Goal: Task Accomplishment & Management: Manage account settings

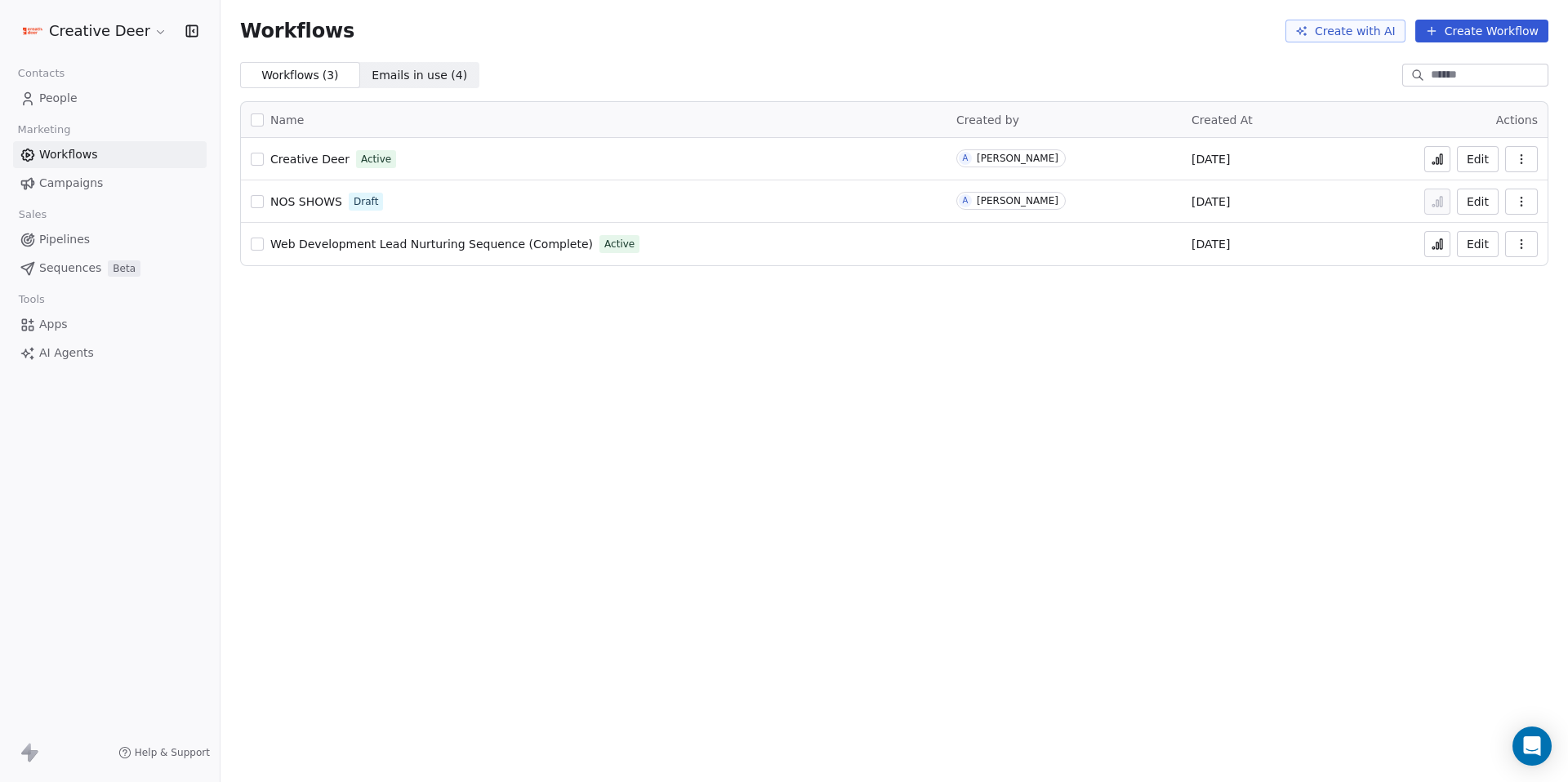
click at [1428, 164] on button at bounding box center [1437, 159] width 27 height 27
click at [1470, 159] on button "Edit" at bounding box center [1477, 159] width 42 height 27
click at [59, 311] on link "Apps" at bounding box center [110, 324] width 194 height 27
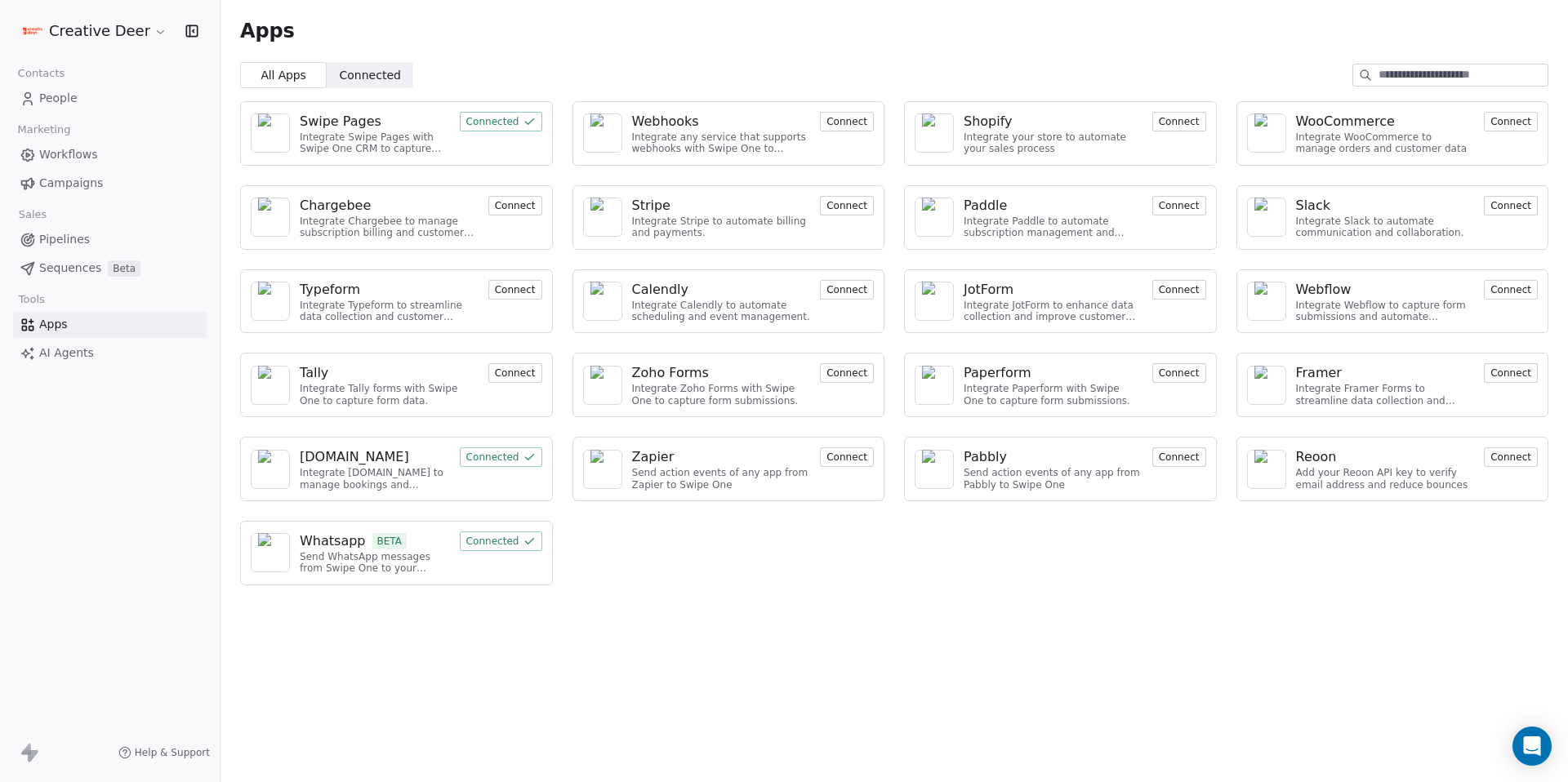
click at [332, 553] on div "Send WhatsApp messages from Swipe One to your customers" at bounding box center [374, 564] width 150 height 24
click at [516, 545] on button "Connected" at bounding box center [501, 541] width 82 height 20
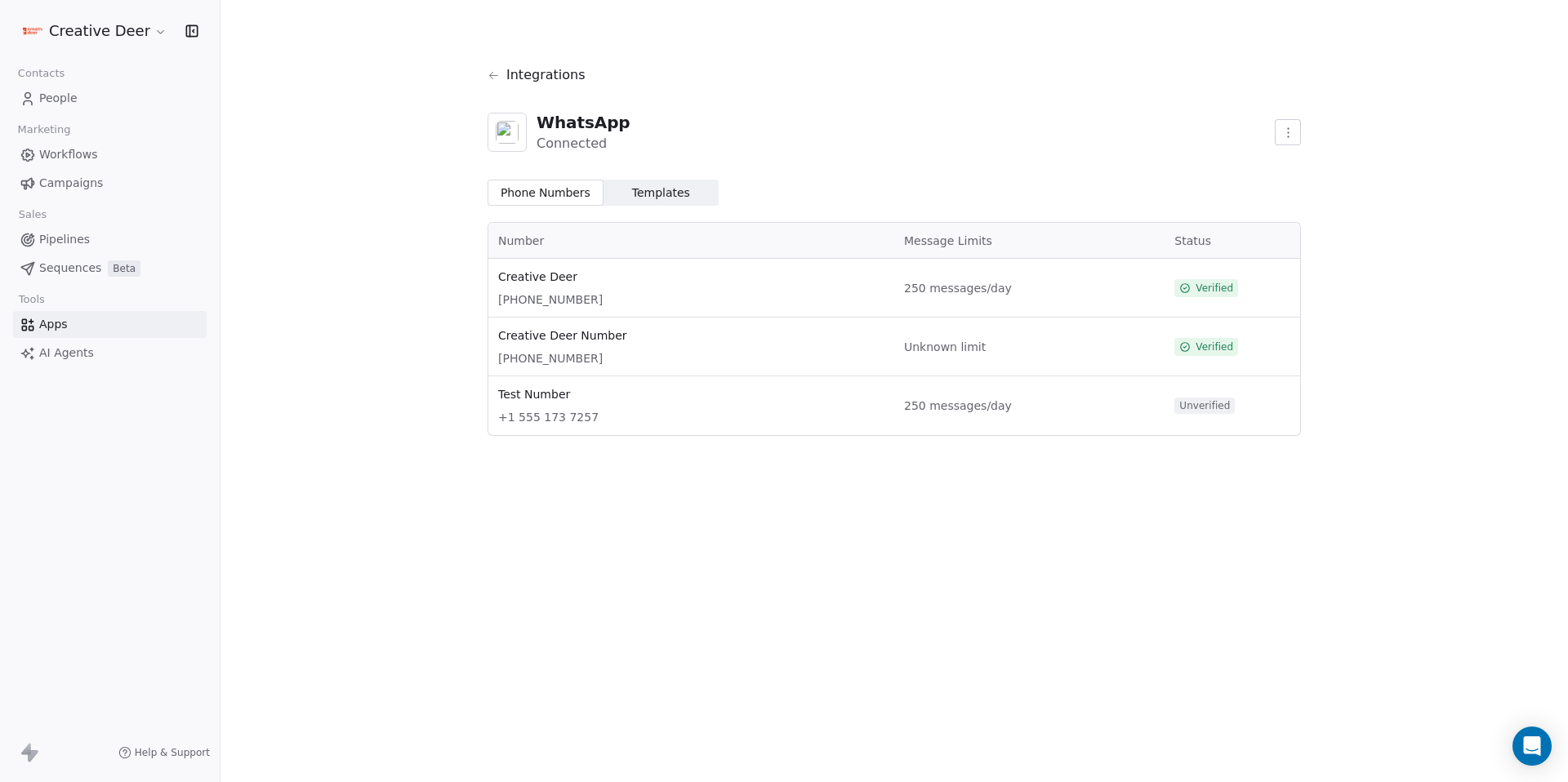
click at [945, 356] on div "Unknown limit" at bounding box center [1029, 347] width 251 height 39
click at [605, 359] on span "+44 7383 678972" at bounding box center [691, 358] width 386 height 16
click at [1297, 127] on html "Creative Deer Contacts People Marketing Workflows Campaigns Sales Pipelines Seq…" at bounding box center [784, 391] width 1568 height 782
click at [1154, 146] on html "Creative Deer Contacts People Marketing Workflows Campaigns Sales Pipelines Seq…" at bounding box center [784, 391] width 1568 height 782
click at [927, 350] on span "Unknown limit" at bounding box center [1029, 347] width 251 height 16
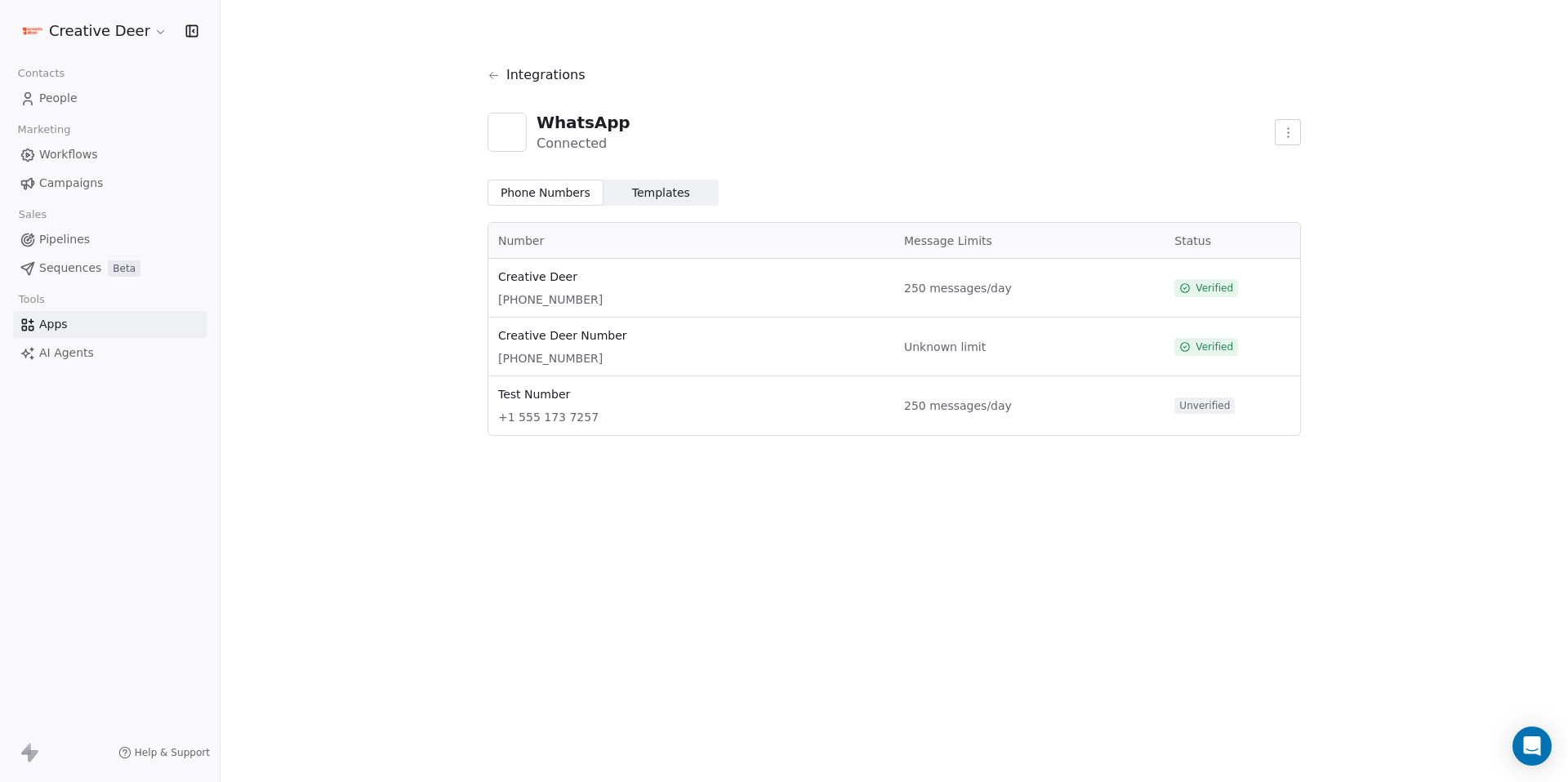
click at [35, 103] on icon at bounding box center [27, 98] width 16 height 16
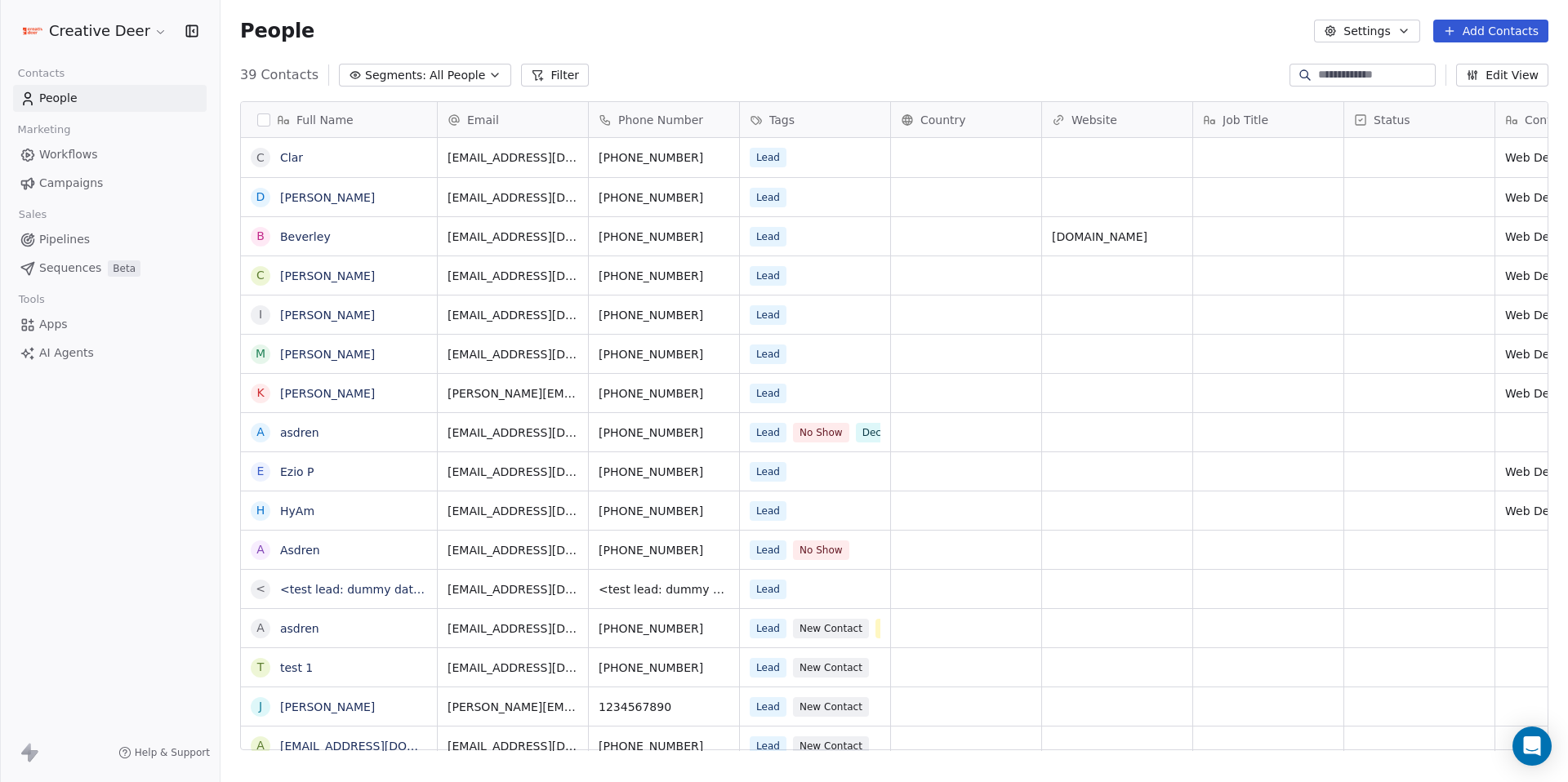
scroll to position [677, 1335]
click at [916, 434] on span "Decision Maker" at bounding box center [900, 433] width 88 height 20
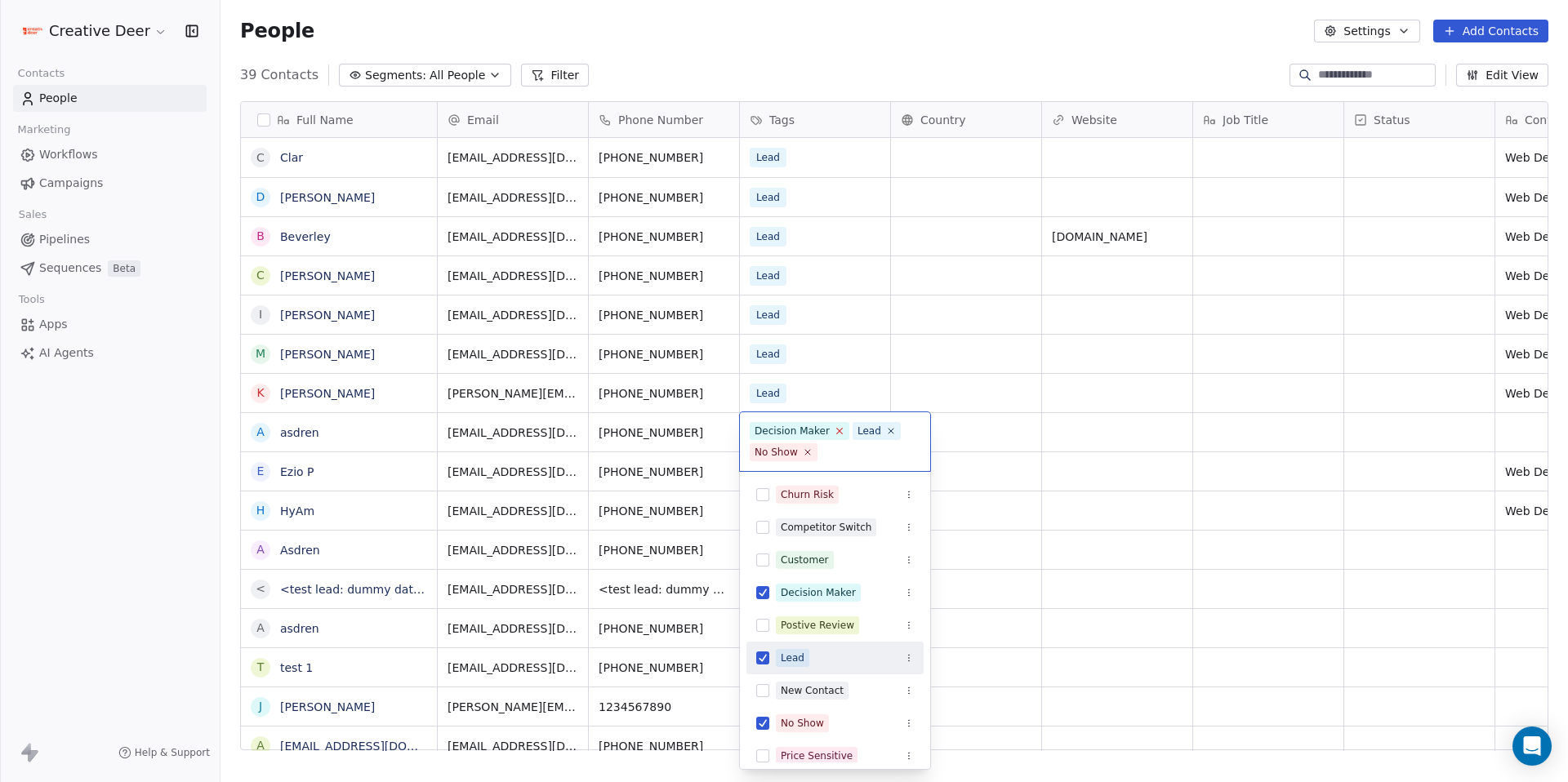
click at [840, 431] on icon at bounding box center [839, 431] width 10 height 10
click at [1119, 402] on html "Creative Deer Contacts People Marketing Workflows Campaigns Sales Pipelines Seq…" at bounding box center [784, 391] width 1568 height 782
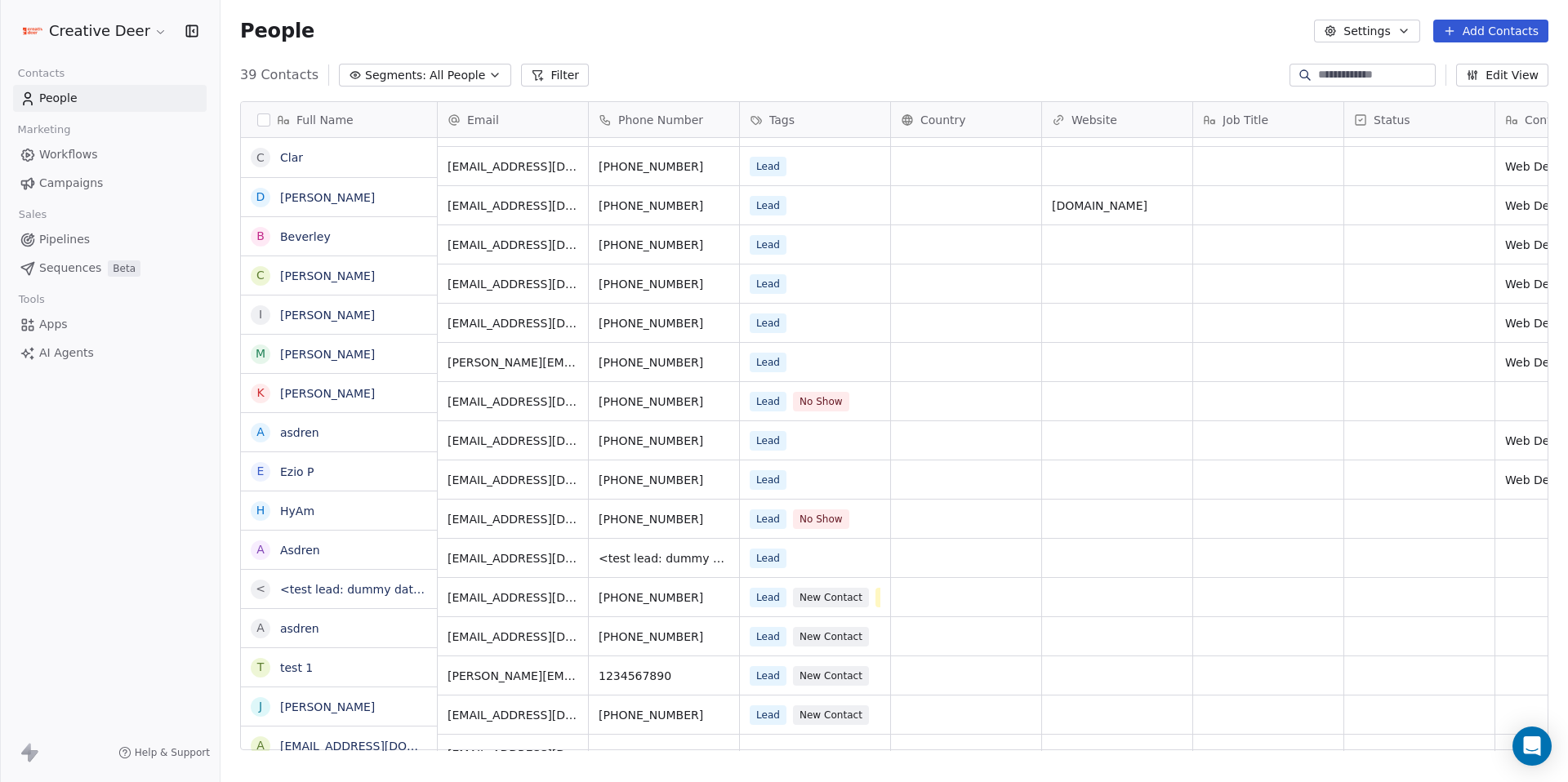
scroll to position [0, 0]
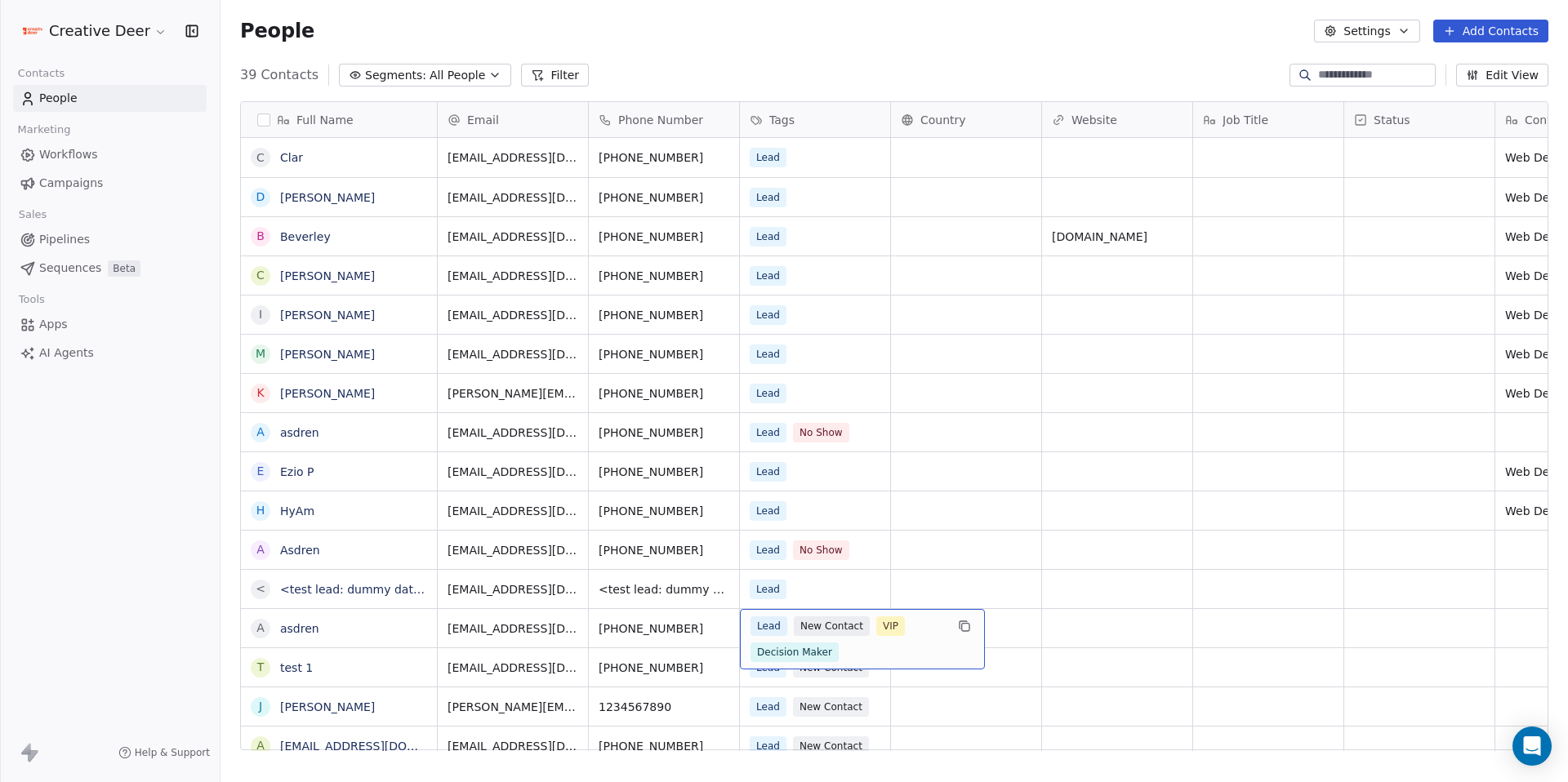
click at [850, 641] on div "Lead New Contact VIP Decision Maker" at bounding box center [847, 639] width 194 height 45
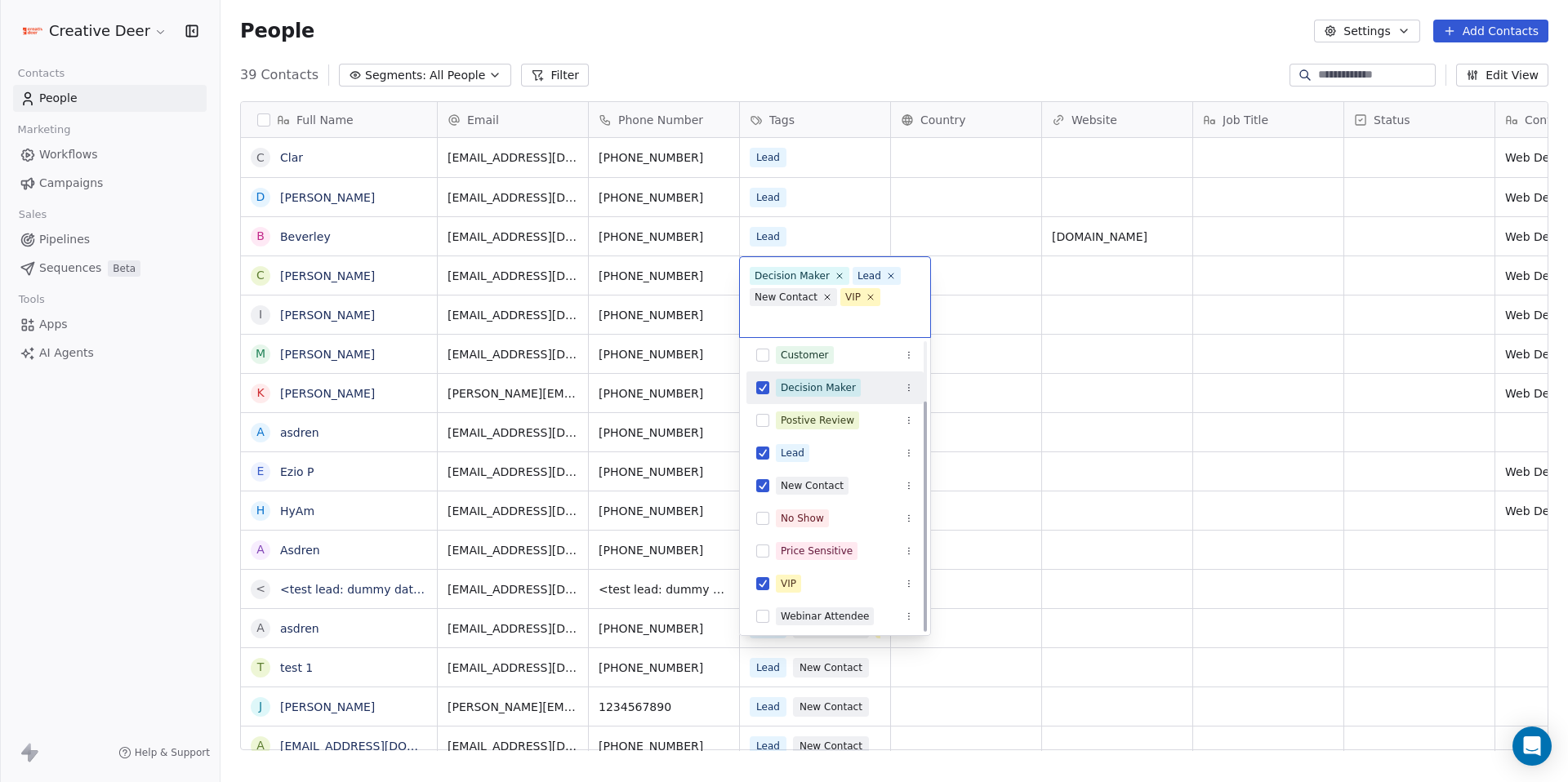
scroll to position [75, 0]
click at [764, 378] on button "Suggestions" at bounding box center [762, 384] width 13 height 13
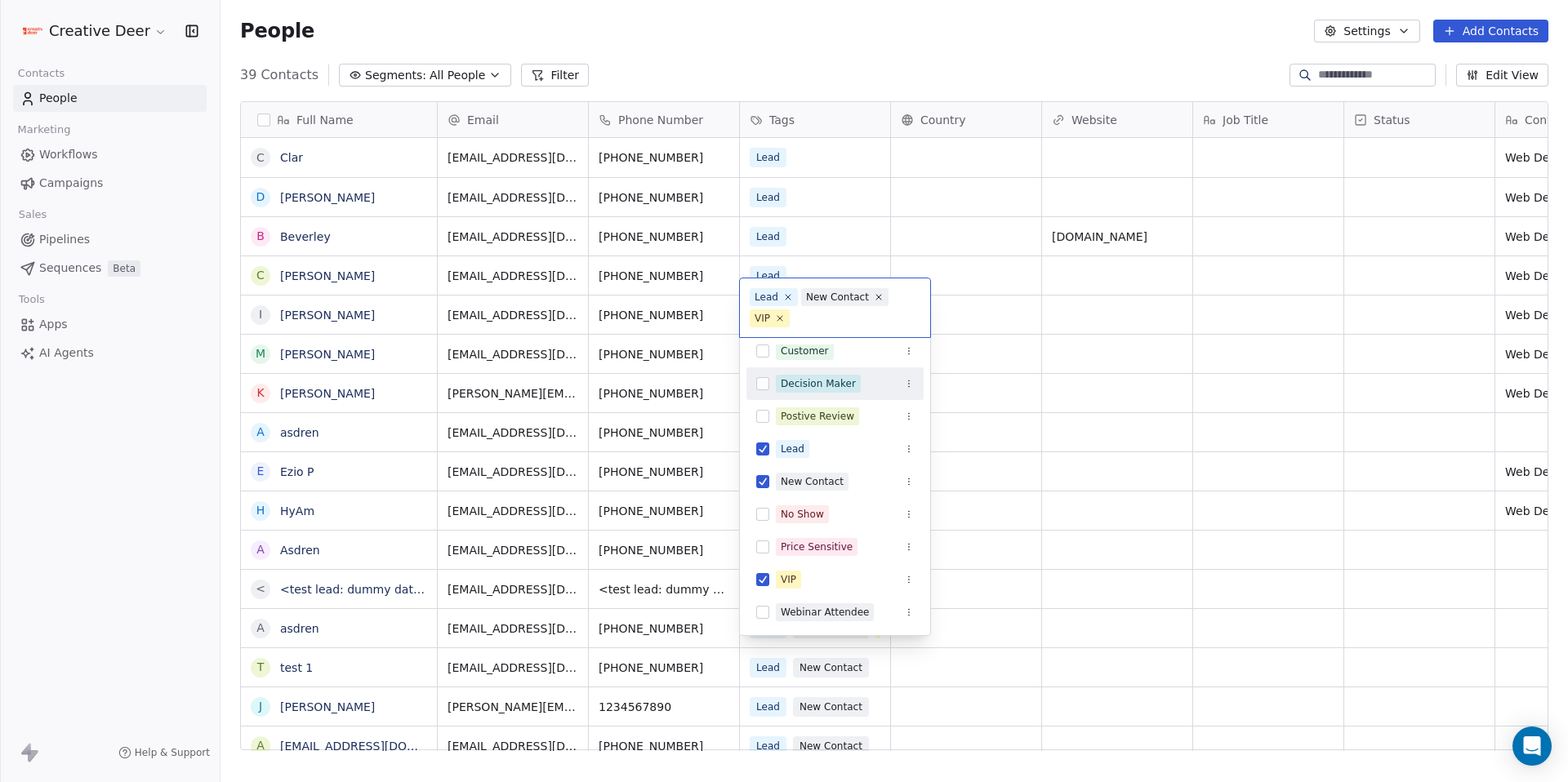
click at [1028, 395] on html "Creative Deer Contacts People Marketing Workflows Campaigns Sales Pipelines Seq…" at bounding box center [784, 391] width 1568 height 782
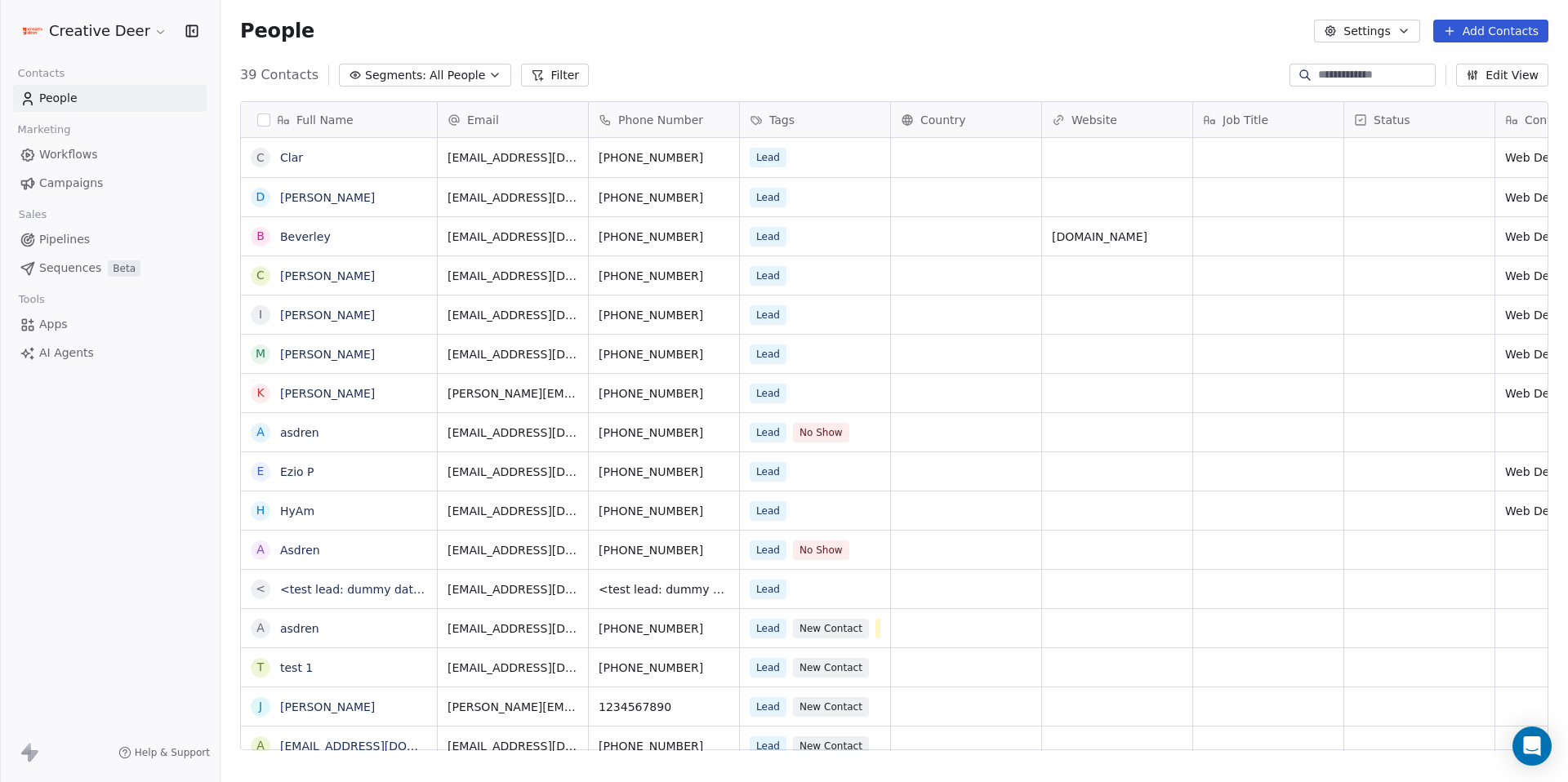
click at [79, 146] on span "Workflows" at bounding box center [69, 155] width 59 height 17
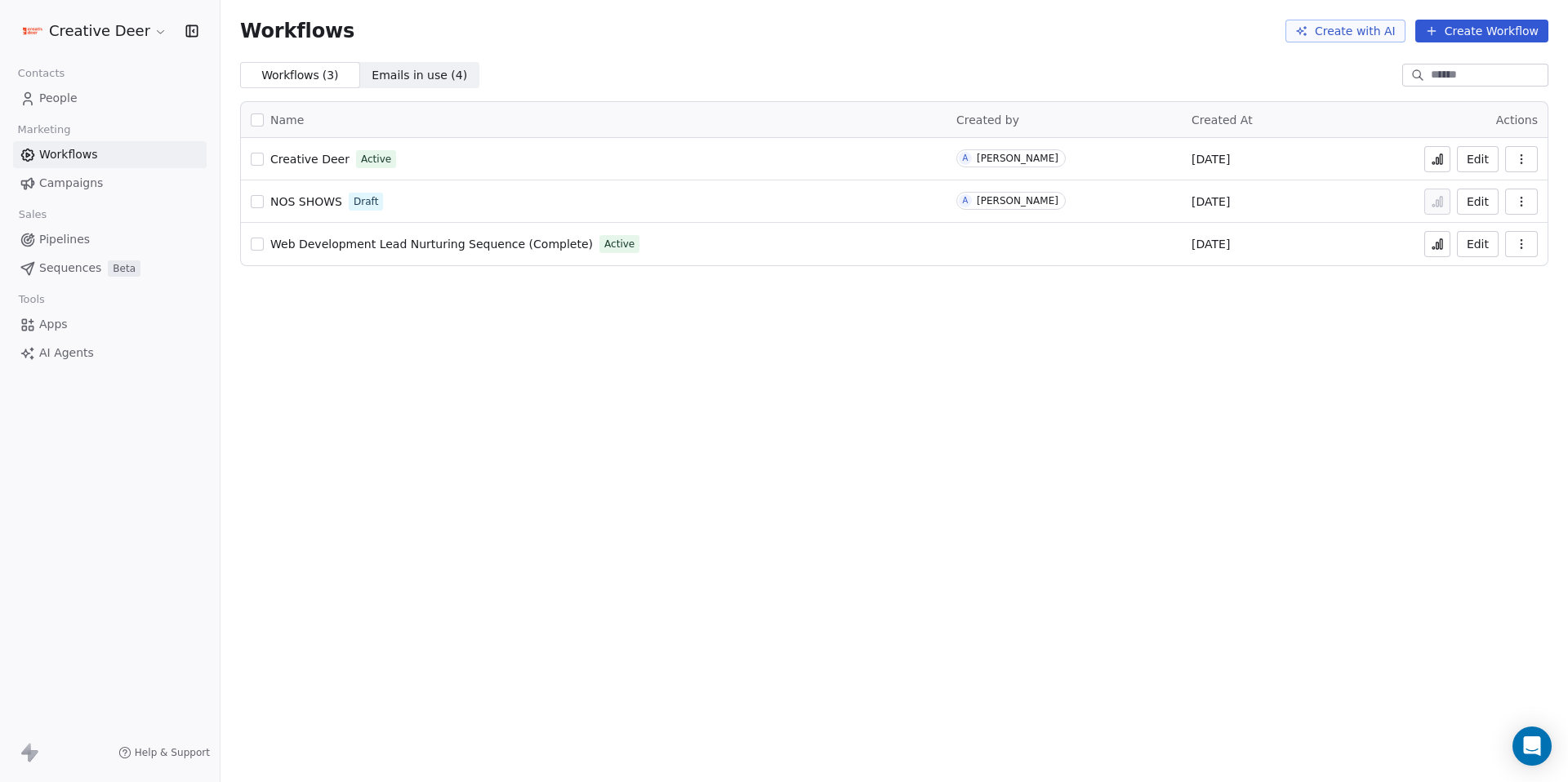
click at [1465, 158] on button "Edit" at bounding box center [1477, 159] width 42 height 27
click at [68, 86] on link "People" at bounding box center [110, 98] width 194 height 27
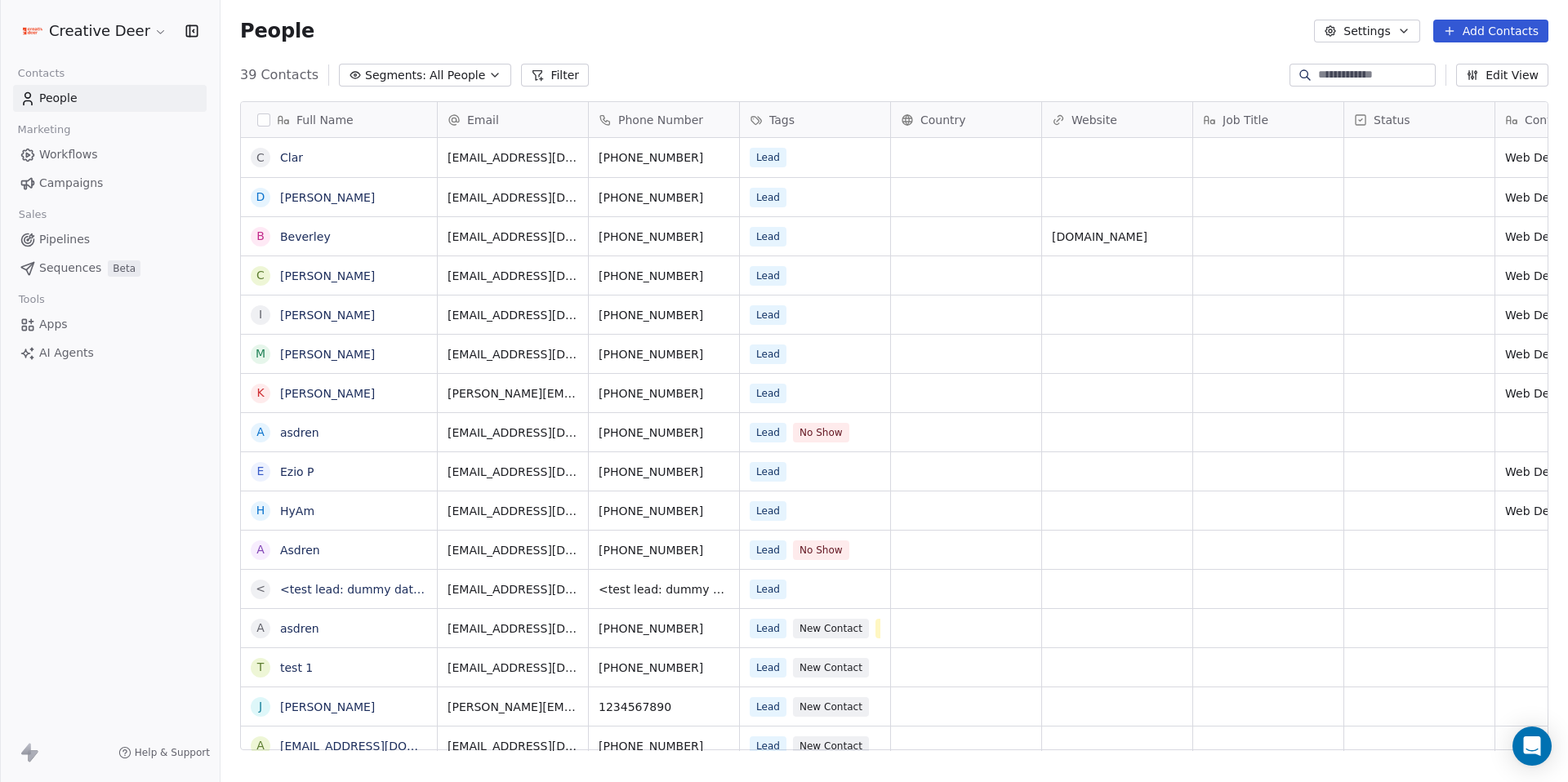
scroll to position [677, 1335]
click at [873, 445] on div "Lead No Show" at bounding box center [814, 432] width 150 height 39
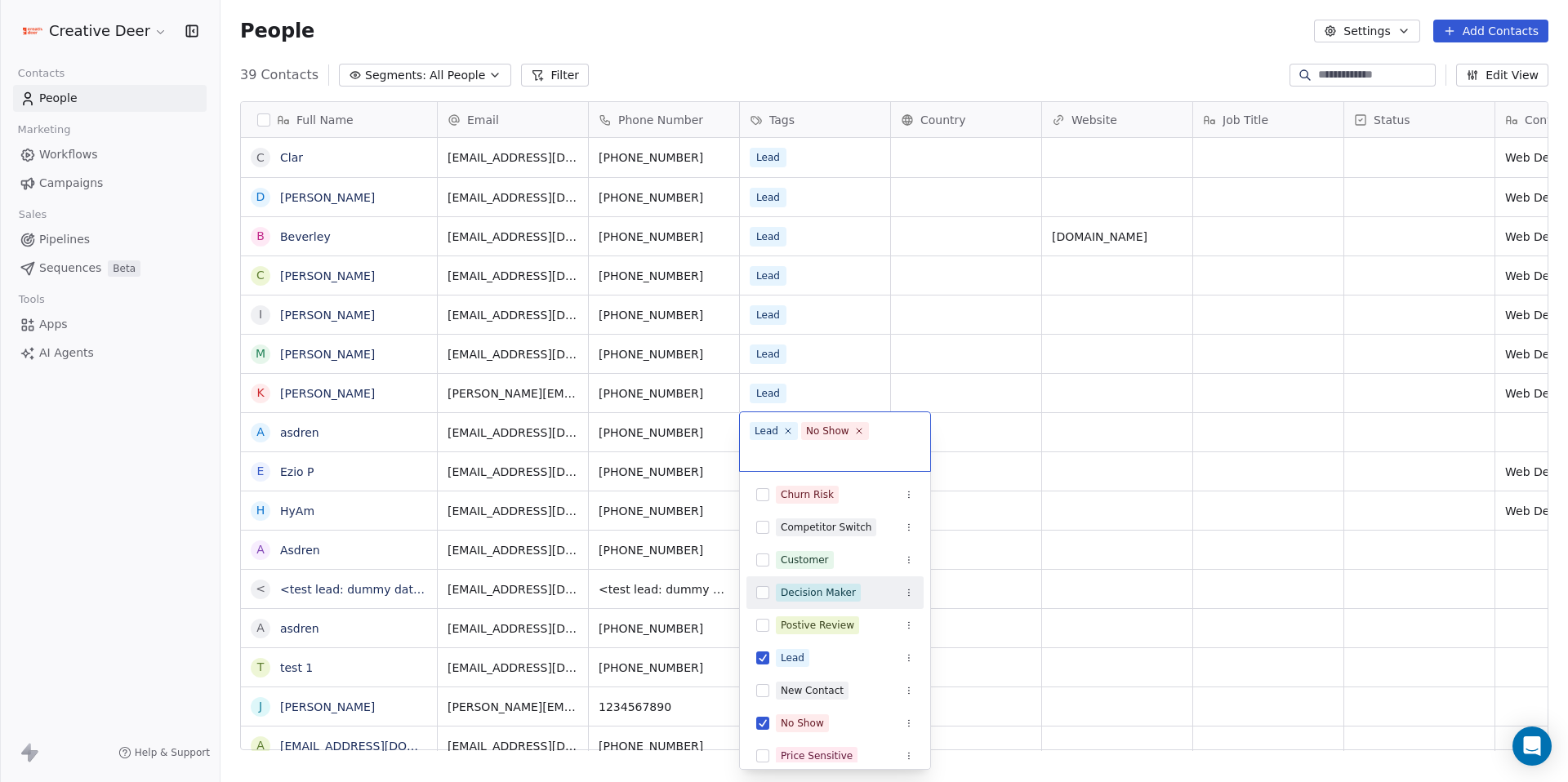
click at [845, 596] on div "Decision Maker" at bounding box center [819, 593] width 75 height 15
click at [1135, 550] on html "Creative Deer Contacts People Marketing Workflows Campaigns Sales Pipelines Seq…" at bounding box center [784, 391] width 1568 height 782
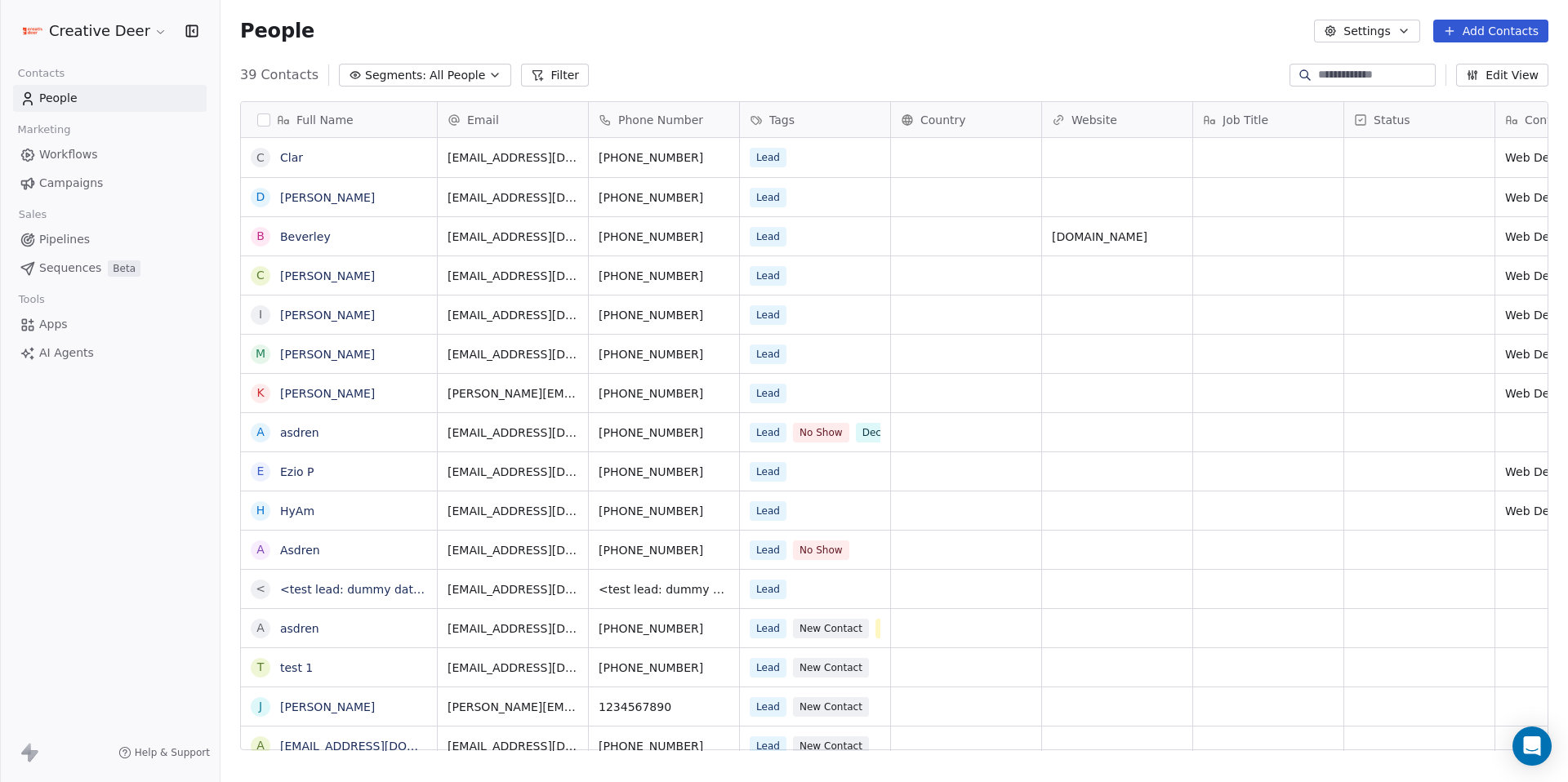
click at [63, 96] on span "People" at bounding box center [58, 98] width 39 height 17
click at [72, 33] on html "Creative Deer Contacts People Marketing Workflows Campaigns Sales Pipelines Seq…" at bounding box center [784, 391] width 1568 height 782
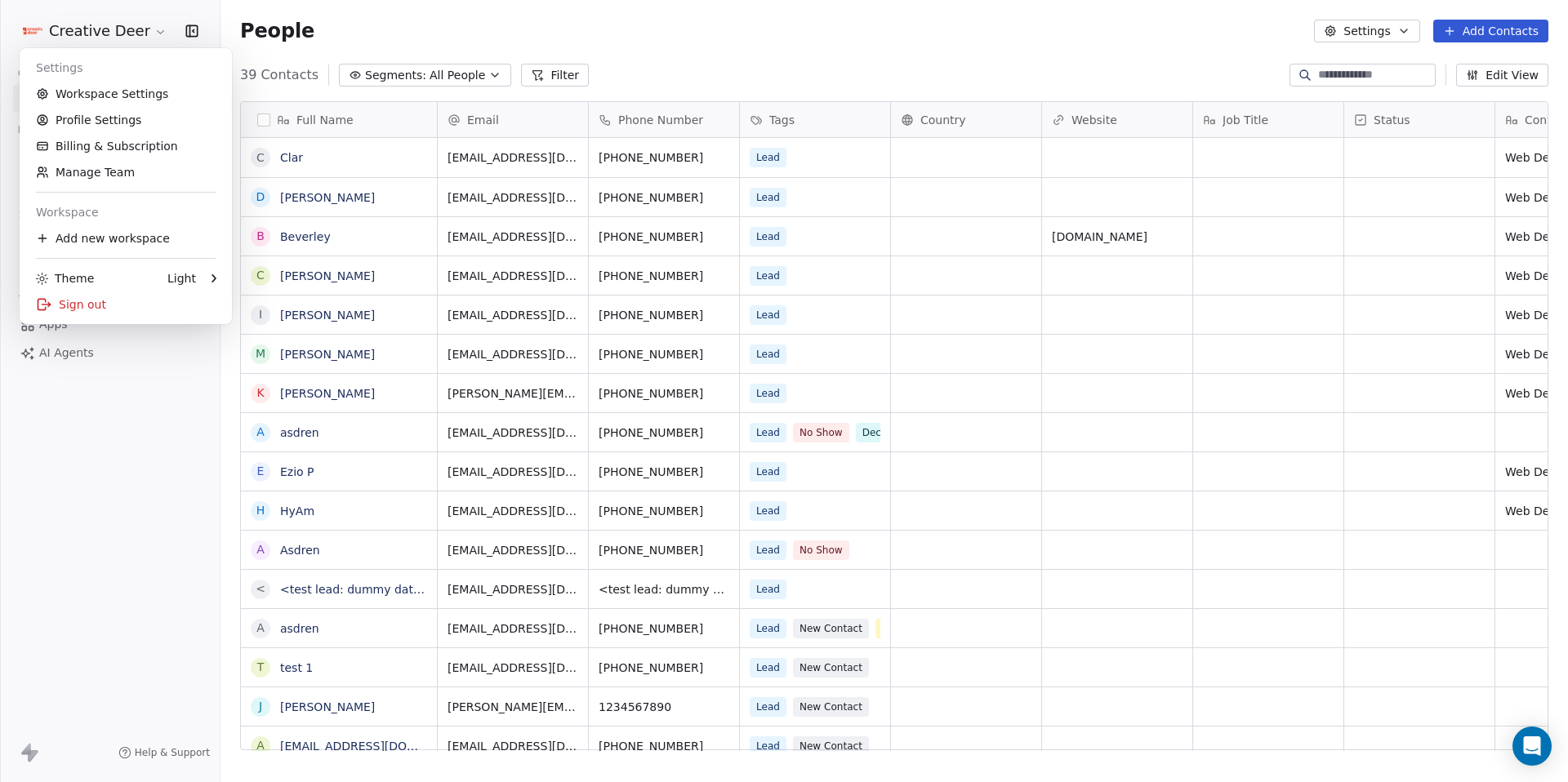
click at [739, 54] on html "Creative Deer Contacts People Marketing Workflows Campaigns Sales Pipelines Seq…" at bounding box center [784, 391] width 1568 height 782
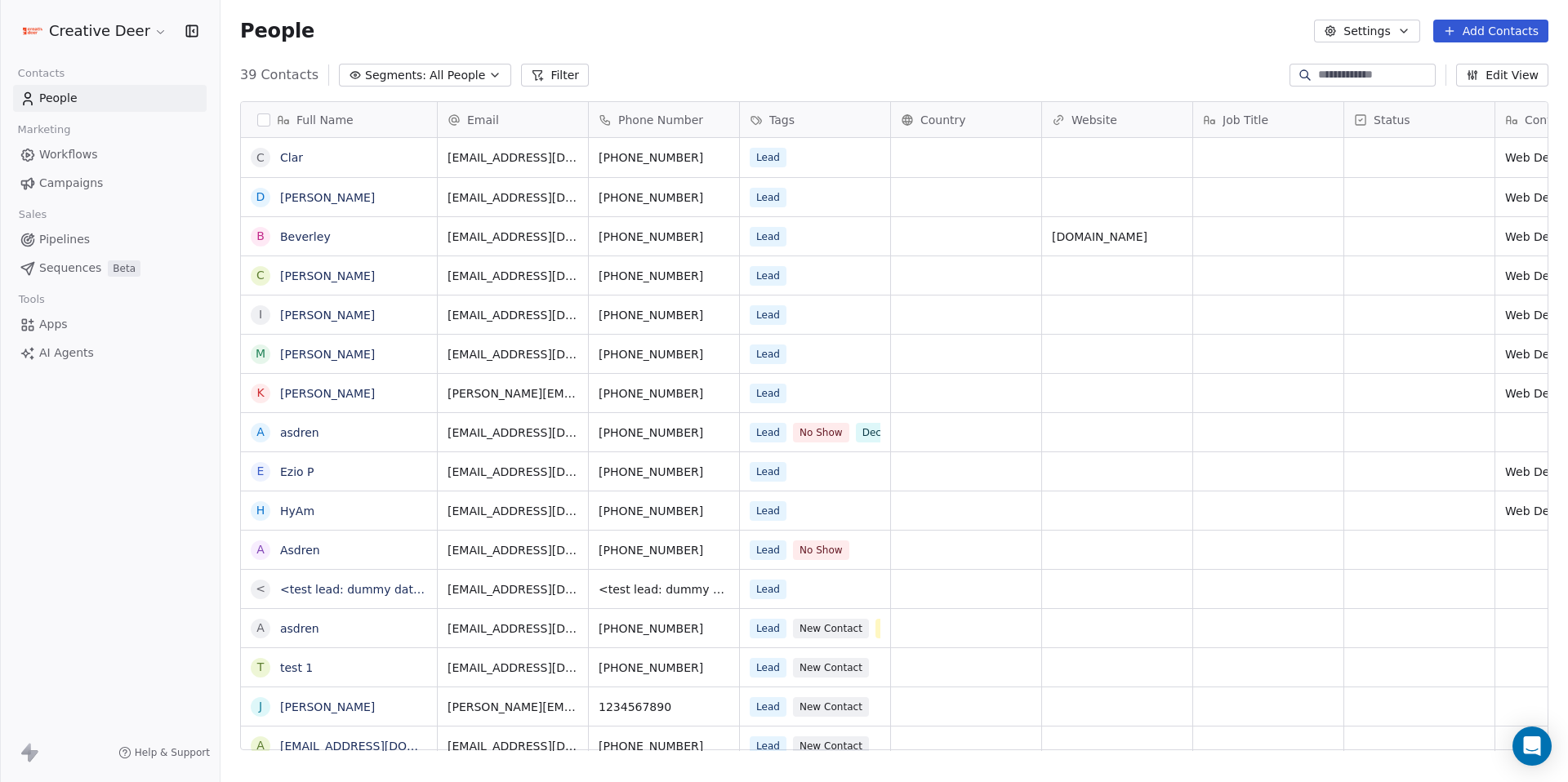
click at [79, 158] on span "Workflows" at bounding box center [69, 155] width 59 height 17
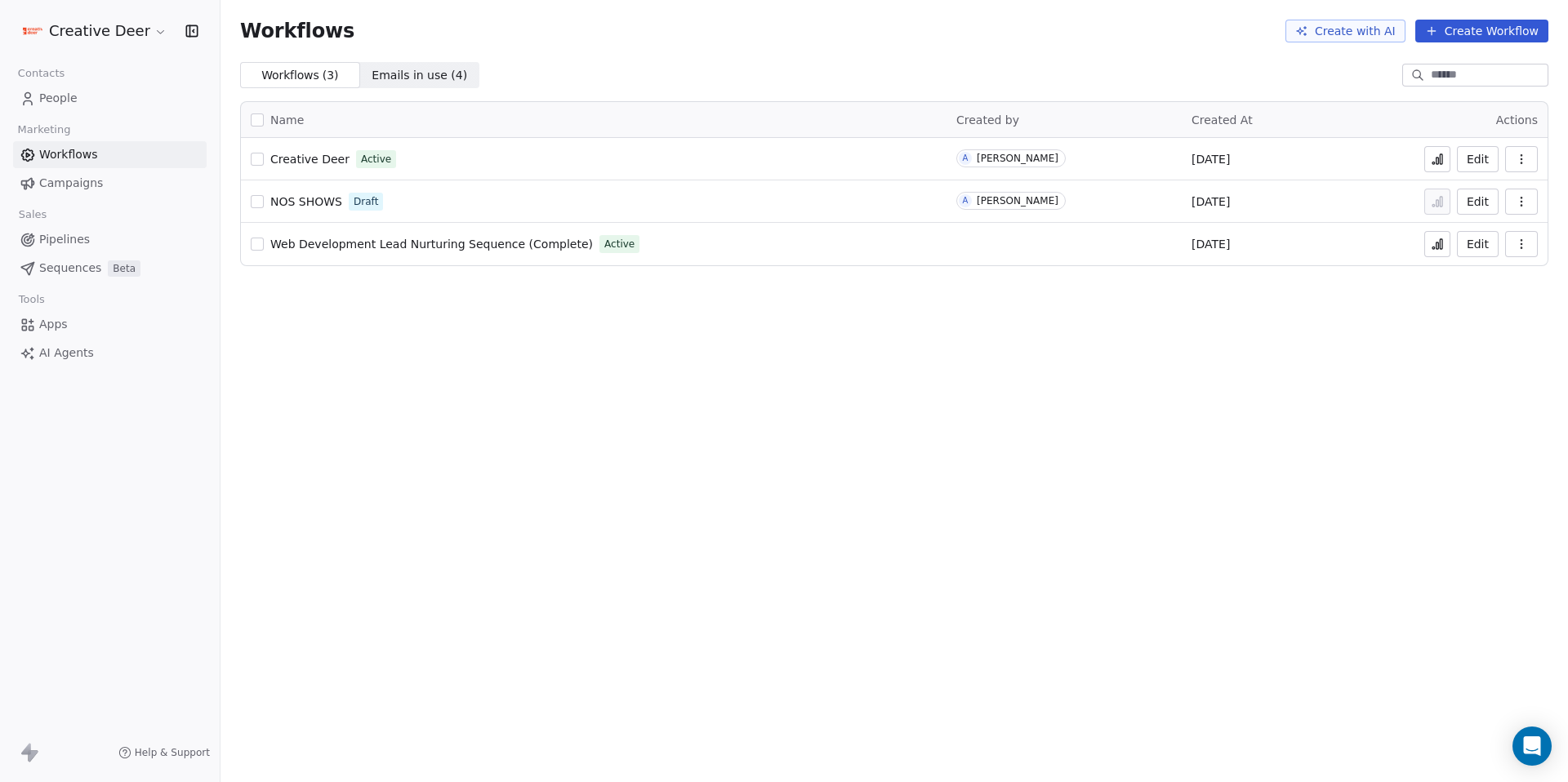
click at [1428, 156] on button at bounding box center [1437, 159] width 27 height 27
click at [62, 91] on span "People" at bounding box center [58, 98] width 39 height 17
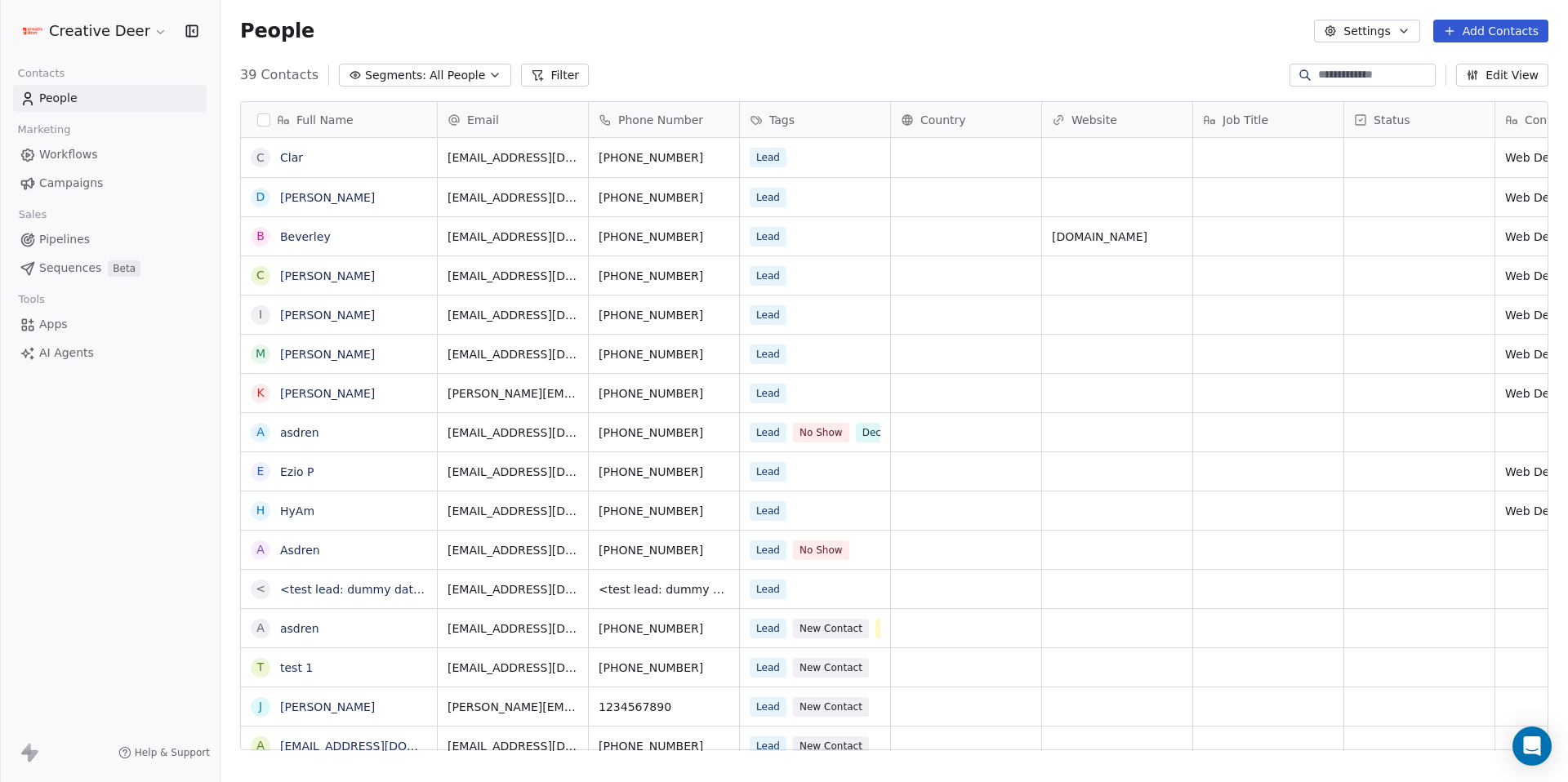
scroll to position [677, 1335]
click at [952, 443] on div "Lead No Show Decision Maker" at bounding box center [862, 432] width 245 height 39
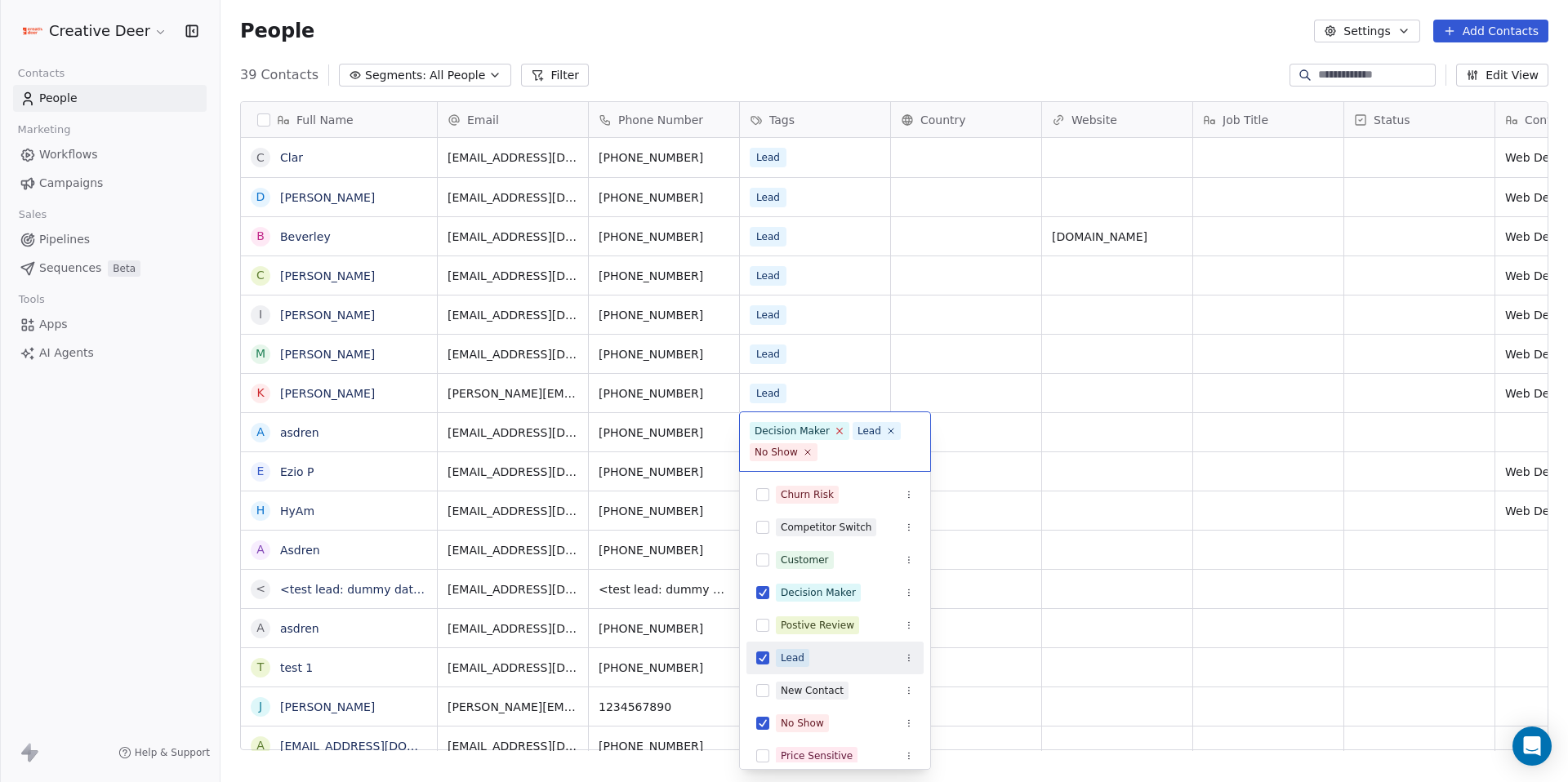
click at [841, 428] on icon at bounding box center [839, 431] width 10 height 10
click at [1022, 43] on html "Creative Deer Contacts People Marketing Workflows Campaigns Sales Pipelines Seq…" at bounding box center [784, 391] width 1568 height 782
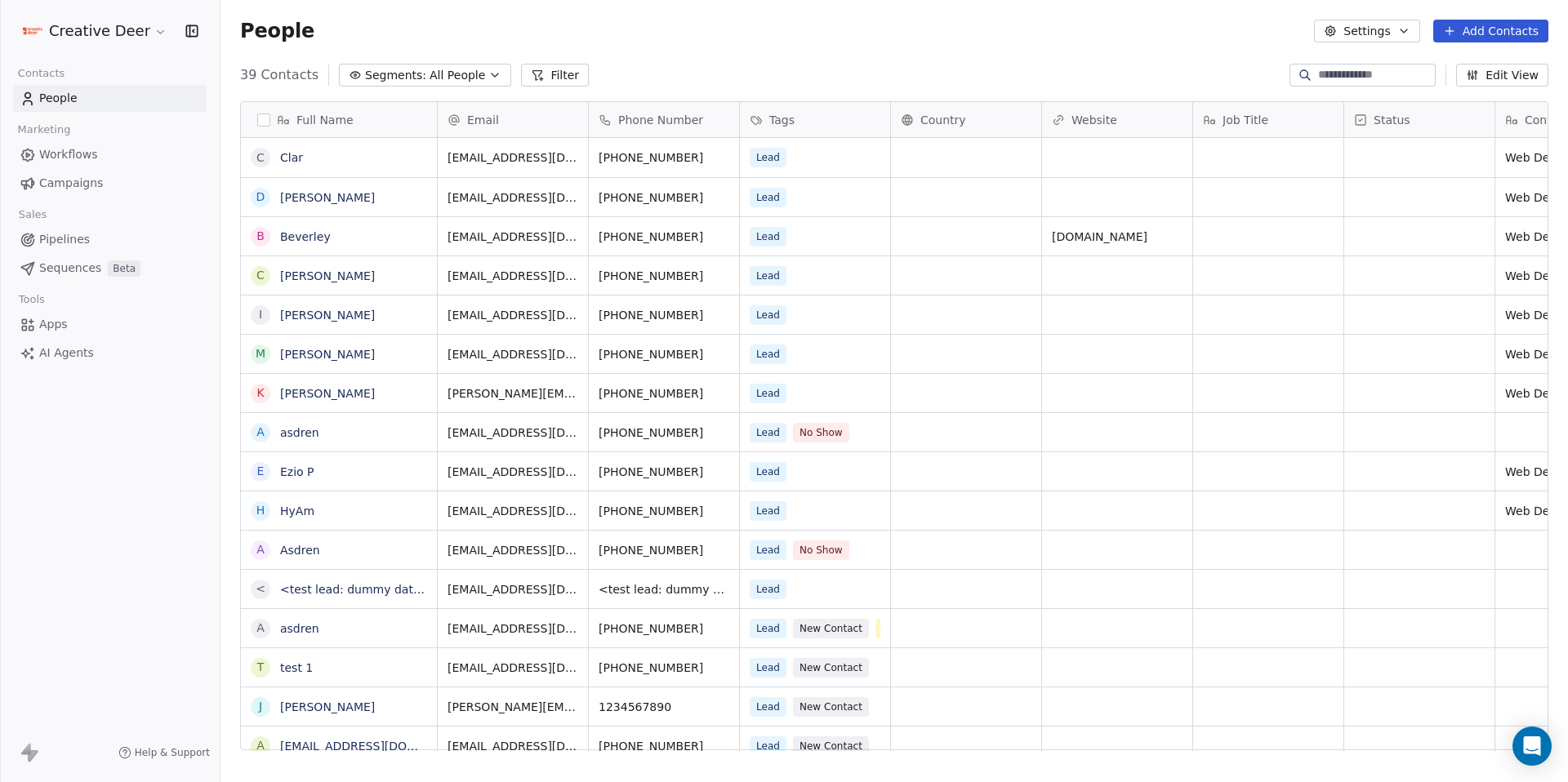
click at [52, 146] on span "Workflows" at bounding box center [69, 155] width 59 height 17
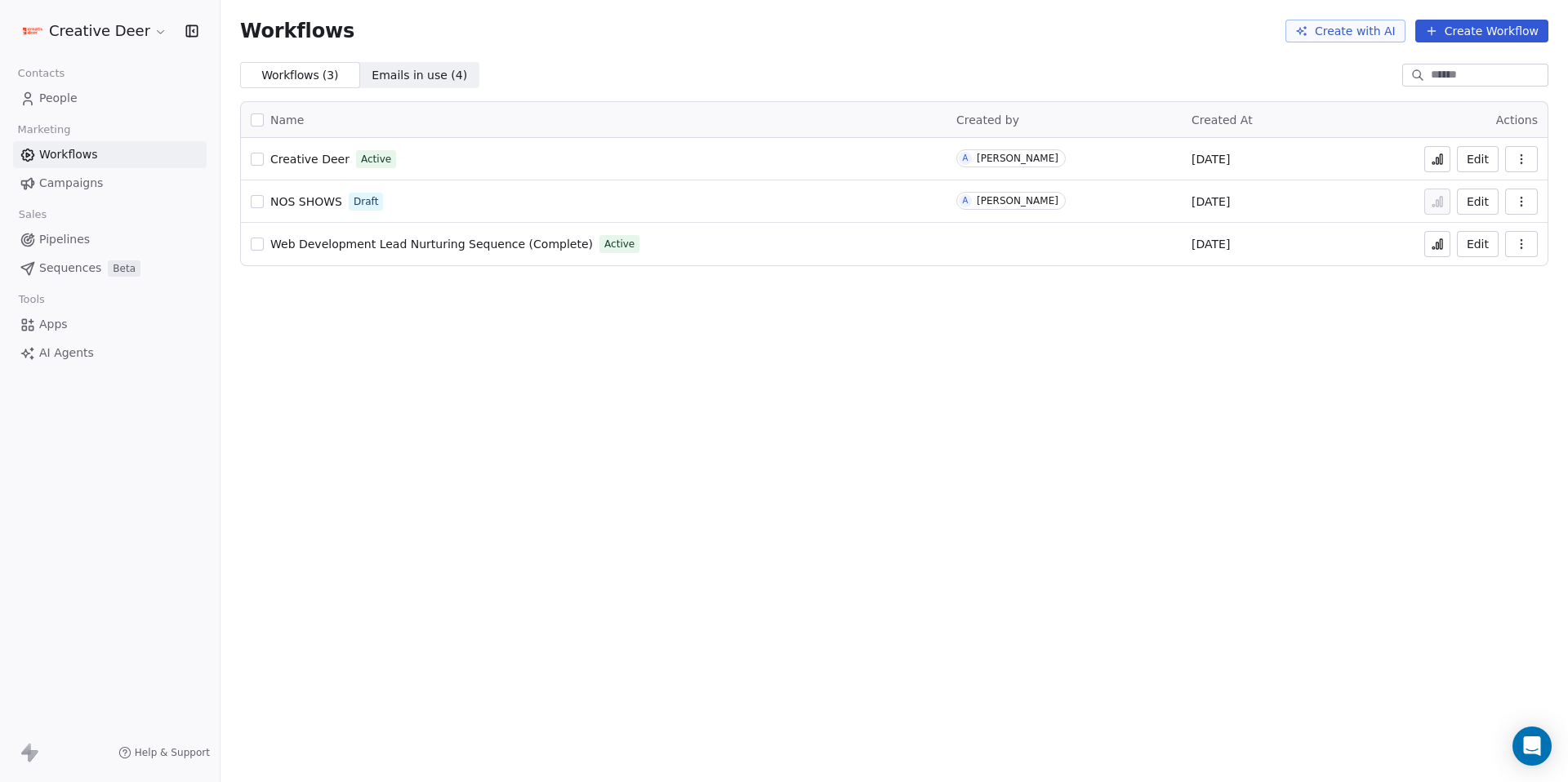
click at [1468, 160] on button "Edit" at bounding box center [1477, 159] width 42 height 27
click at [1428, 162] on button at bounding box center [1437, 159] width 27 height 27
click at [54, 100] on span "People" at bounding box center [58, 98] width 39 height 17
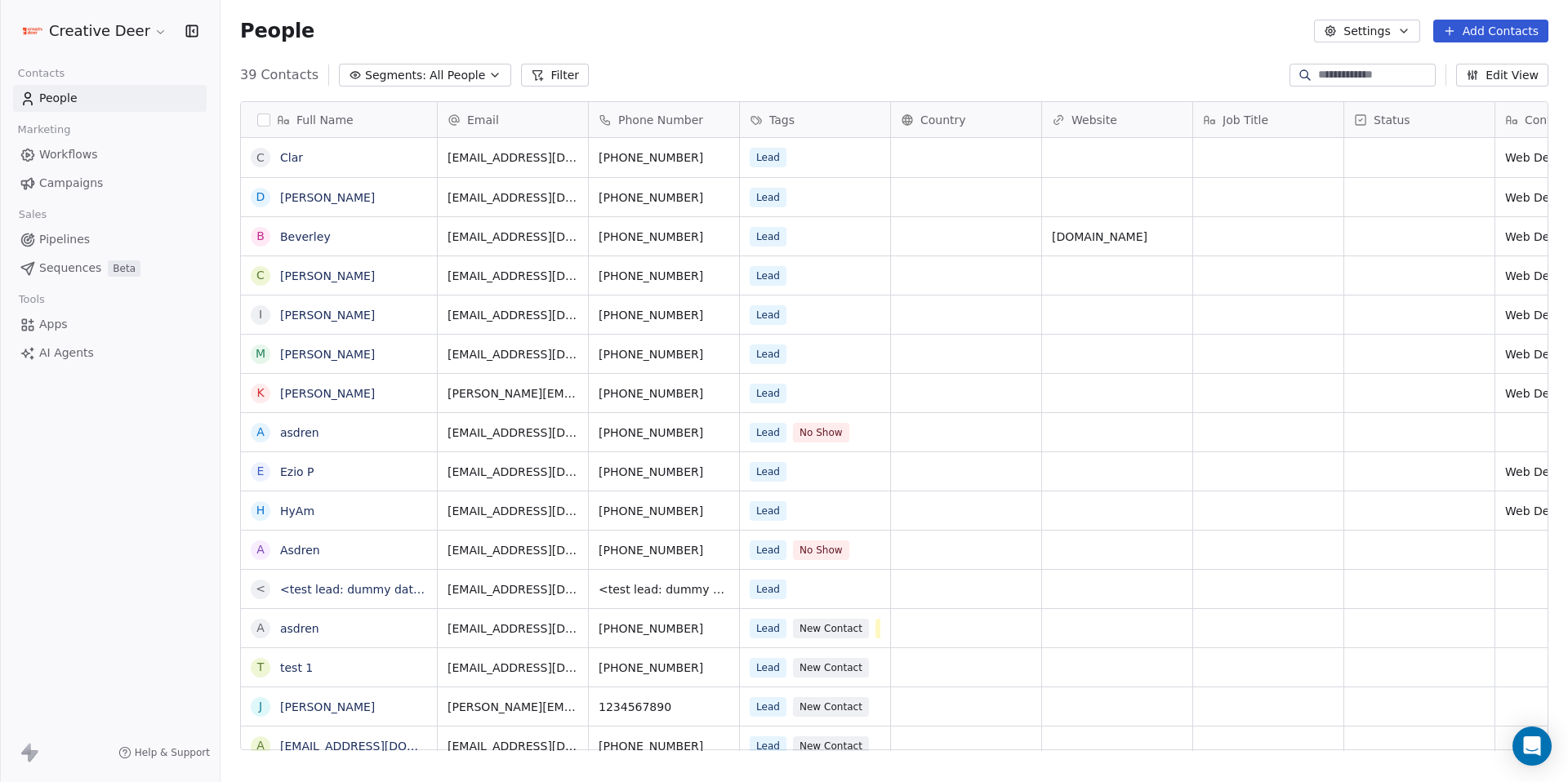
scroll to position [677, 1335]
click at [848, 561] on div "Lead No Show" at bounding box center [814, 550] width 150 height 39
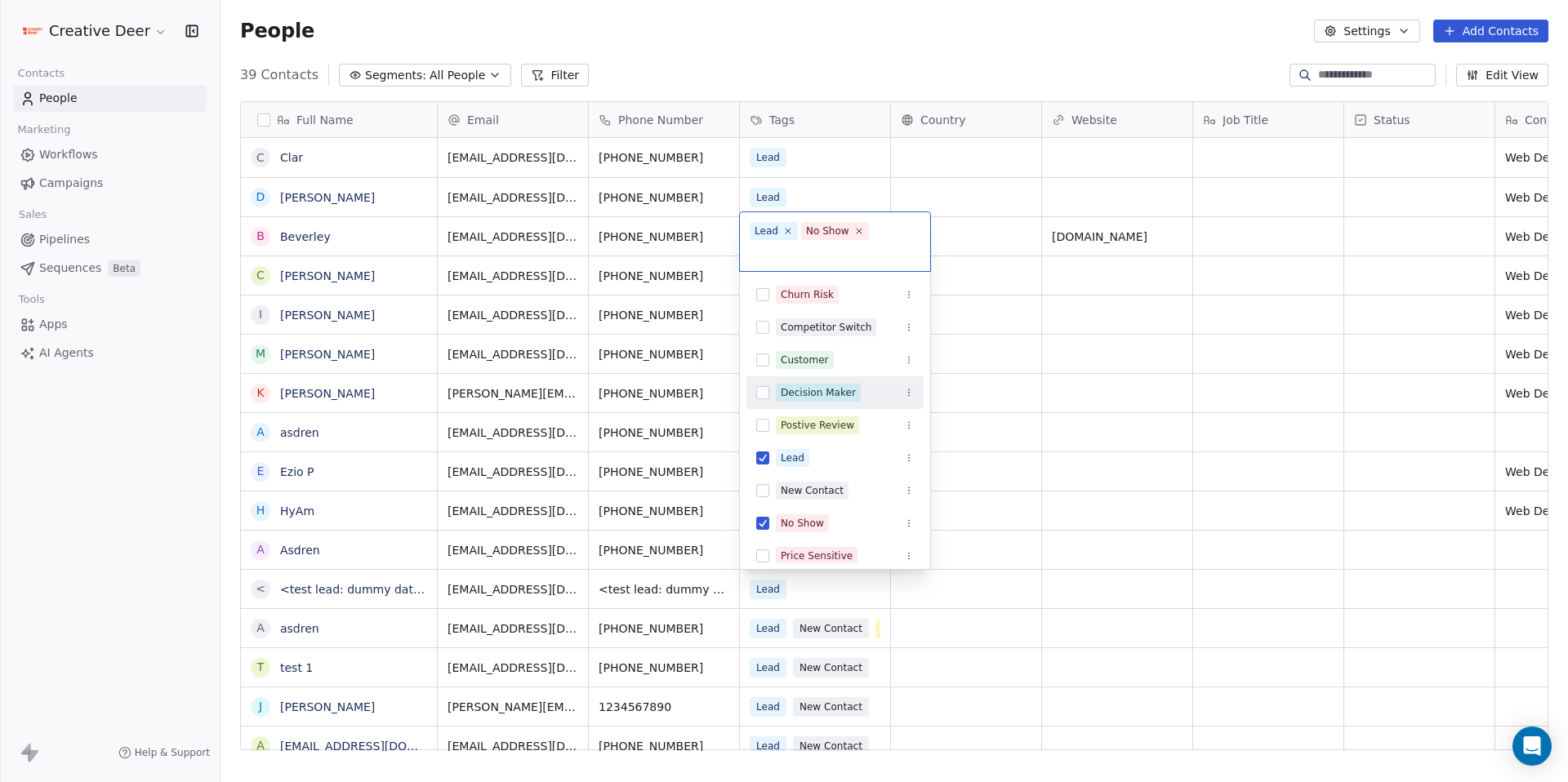
click at [815, 390] on div "Decision Maker" at bounding box center [819, 392] width 75 height 15
click at [1052, 397] on html "Creative Deer Contacts People Marketing Workflows Campaigns Sales Pipelines Seq…" at bounding box center [784, 391] width 1568 height 782
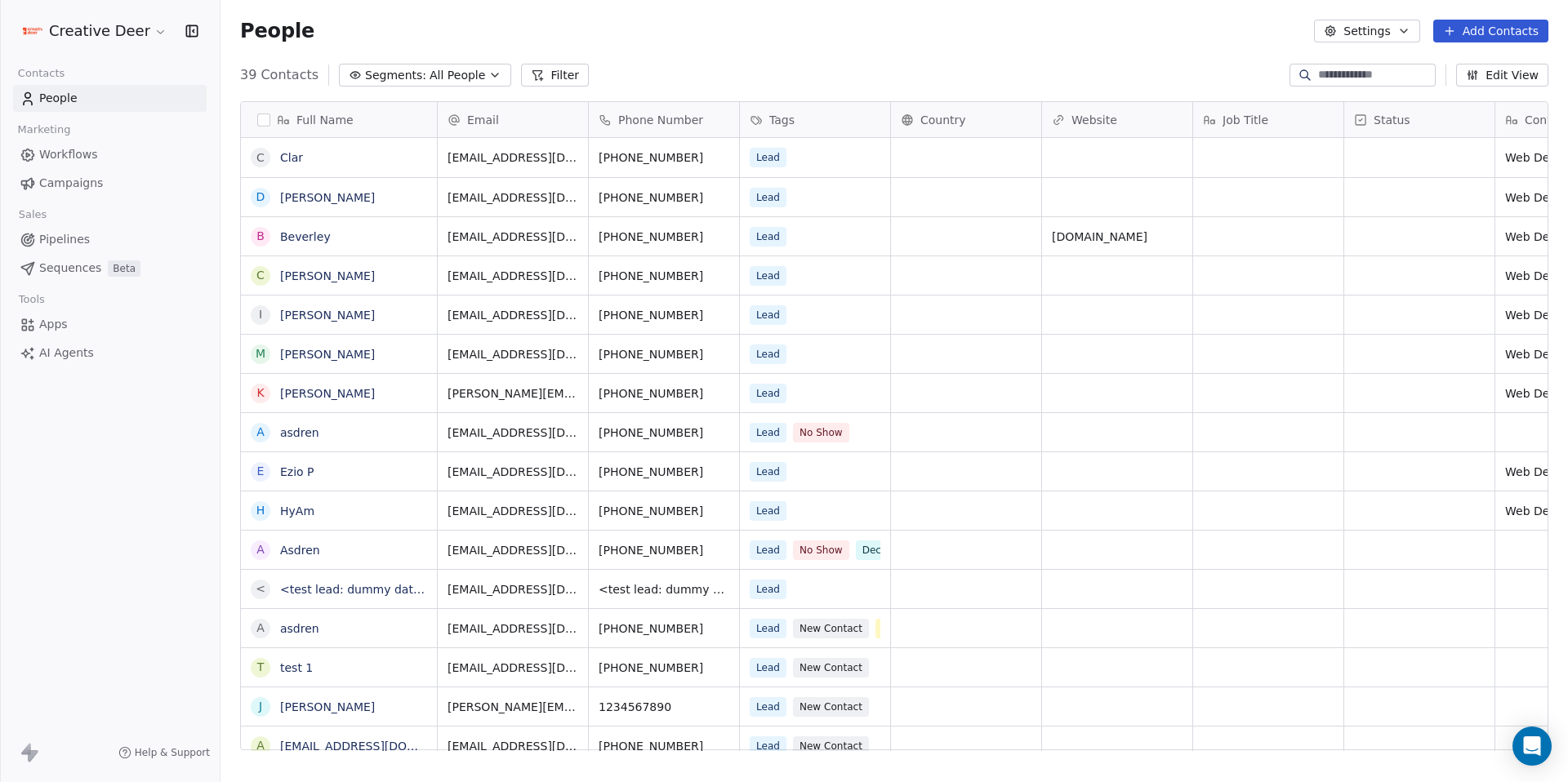
click at [110, 146] on link "Workflows" at bounding box center [110, 154] width 194 height 27
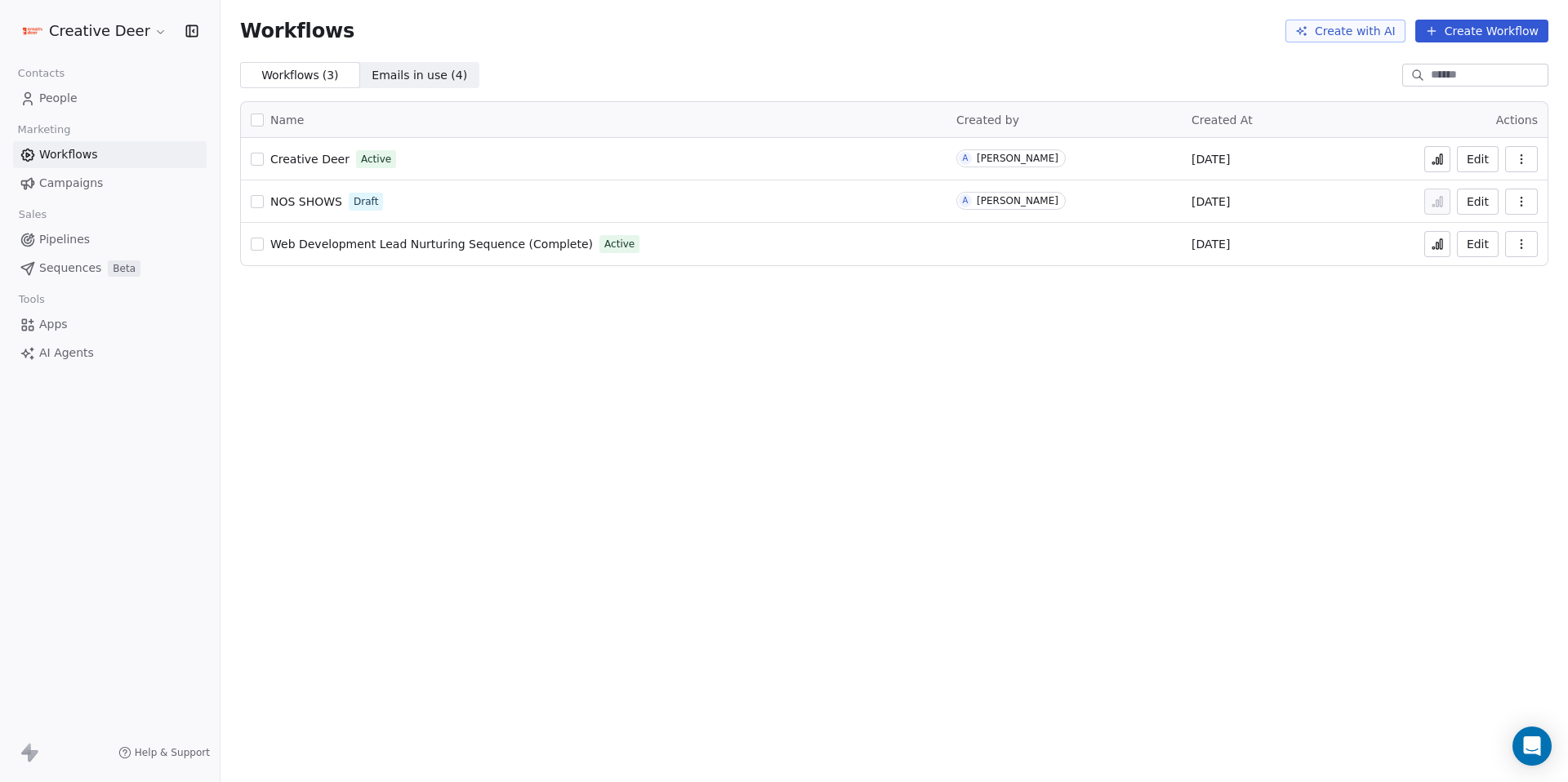
click at [1436, 169] on button at bounding box center [1437, 159] width 27 height 27
click at [57, 97] on span "People" at bounding box center [58, 98] width 39 height 17
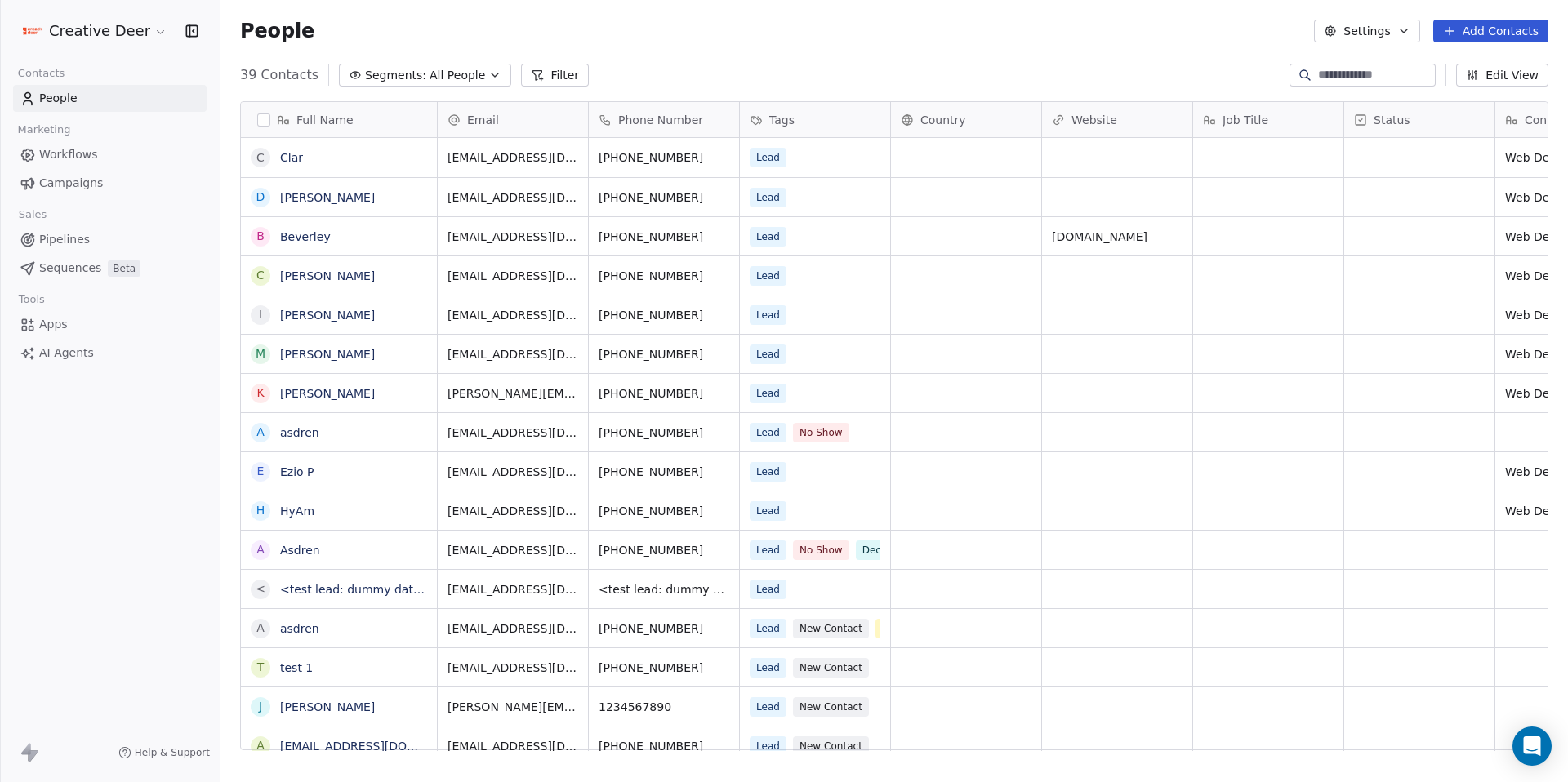
scroll to position [677, 1335]
click at [306, 553] on link "Asdren" at bounding box center [300, 550] width 40 height 13
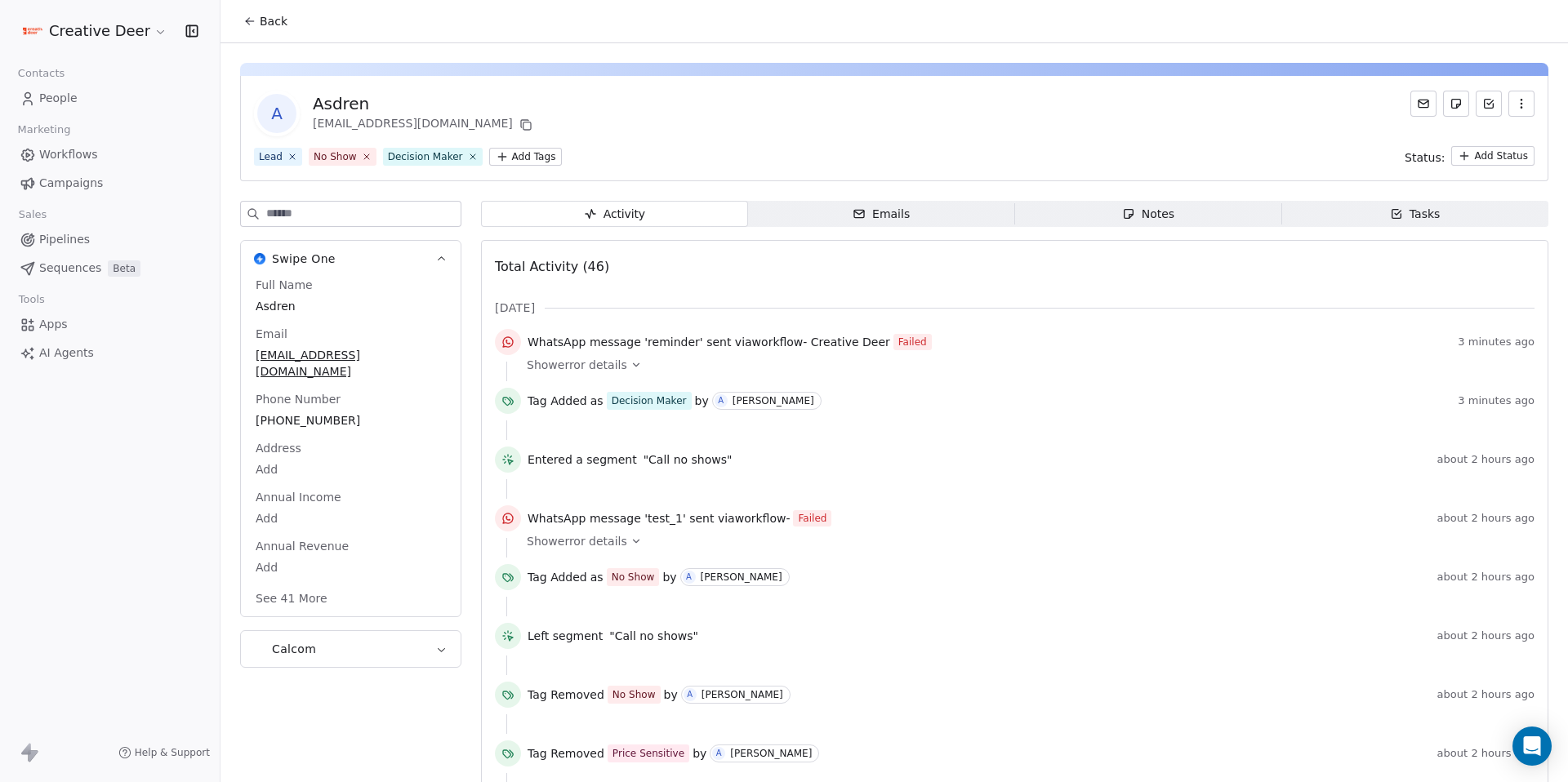
click at [591, 357] on span "Show error details" at bounding box center [576, 365] width 100 height 16
